Goal: Transaction & Acquisition: Purchase product/service

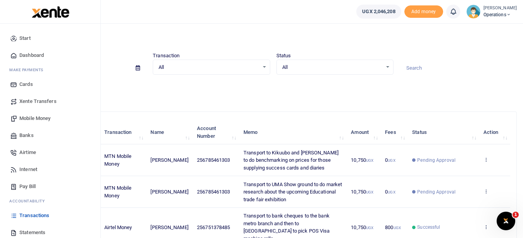
click at [36, 119] on span "Mobile Money" at bounding box center [34, 119] width 31 height 8
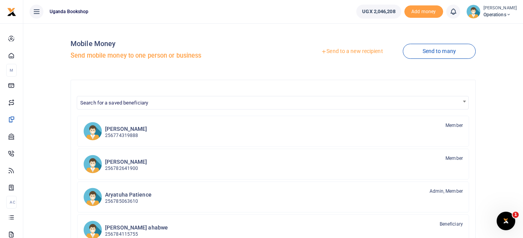
click at [354, 50] on link "Send to a new recipient" at bounding box center [351, 52] width 101 height 14
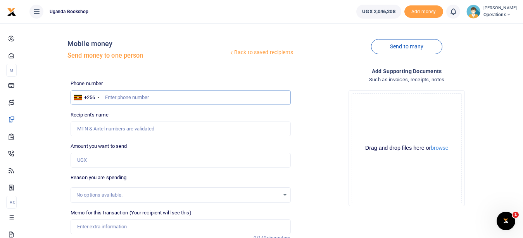
click at [143, 100] on input "text" at bounding box center [181, 97] width 220 height 15
type input "0782630202"
type input "Paddy Nsobya"
type input "0782630202"
click at [115, 156] on input "Amount you want to send" at bounding box center [181, 160] width 220 height 15
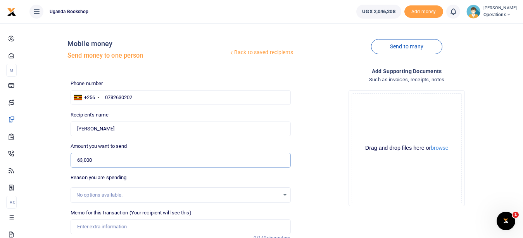
type input "63,000"
click at [80, 227] on input "Memo for this transaction (Your recipient will see this)" at bounding box center [181, 227] width 220 height 15
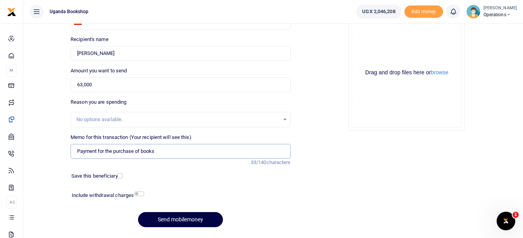
scroll to position [97, 0]
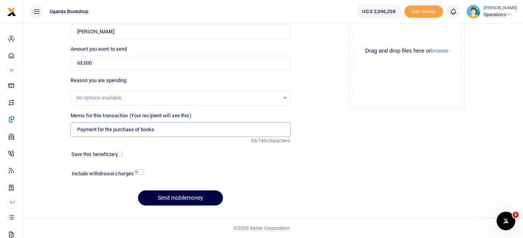
type input "Payment for the purchase of books"
click at [139, 172] on input "checkbox" at bounding box center [139, 172] width 10 height 5
checkbox input "true"
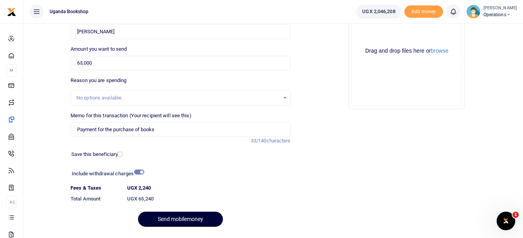
click at [163, 219] on button "Send mobilemoney" at bounding box center [180, 219] width 85 height 15
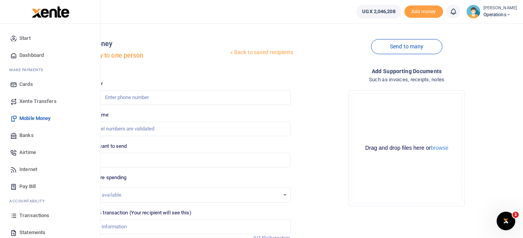
click at [29, 217] on span "Transactions" at bounding box center [34, 216] width 30 height 8
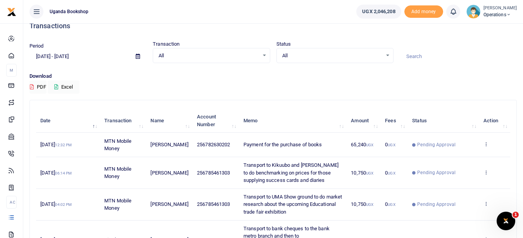
scroll to position [11, 0]
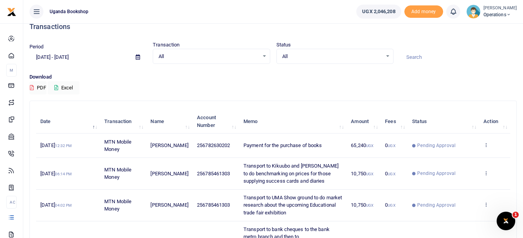
click at [421, 57] on input at bounding box center [457, 57] width 117 height 13
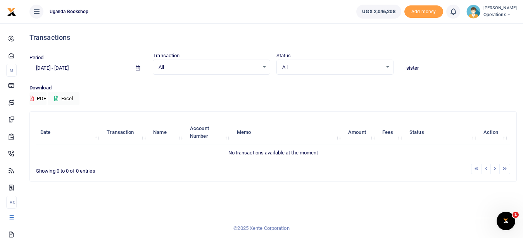
scroll to position [0, 0]
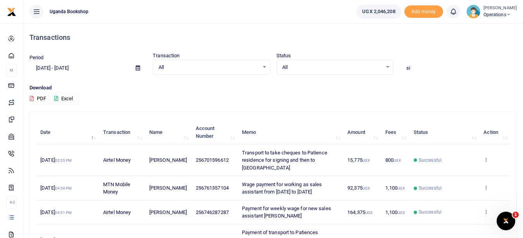
type input "s"
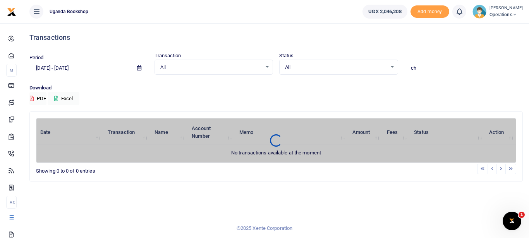
type input "c"
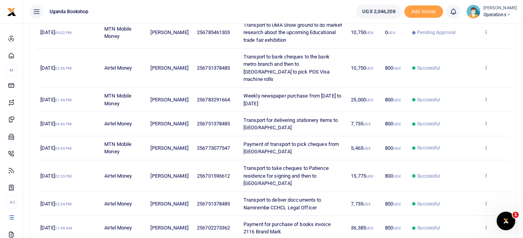
scroll to position [232, 0]
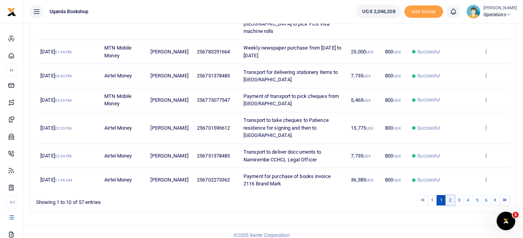
click at [450, 195] on link "2" at bounding box center [449, 200] width 9 height 10
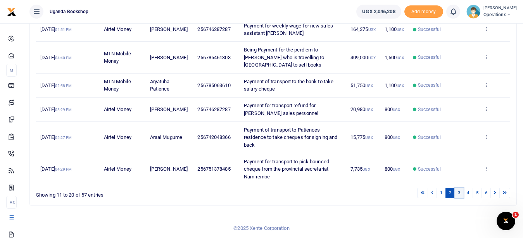
click at [461, 194] on link "3" at bounding box center [458, 193] width 9 height 10
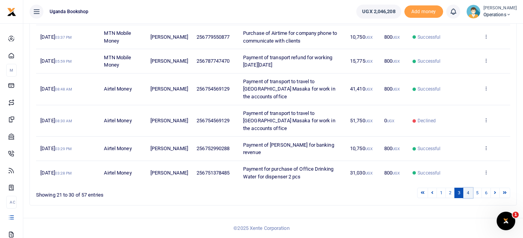
click at [468, 196] on link "4" at bounding box center [467, 193] width 9 height 10
